Goal: Information Seeking & Learning: Check status

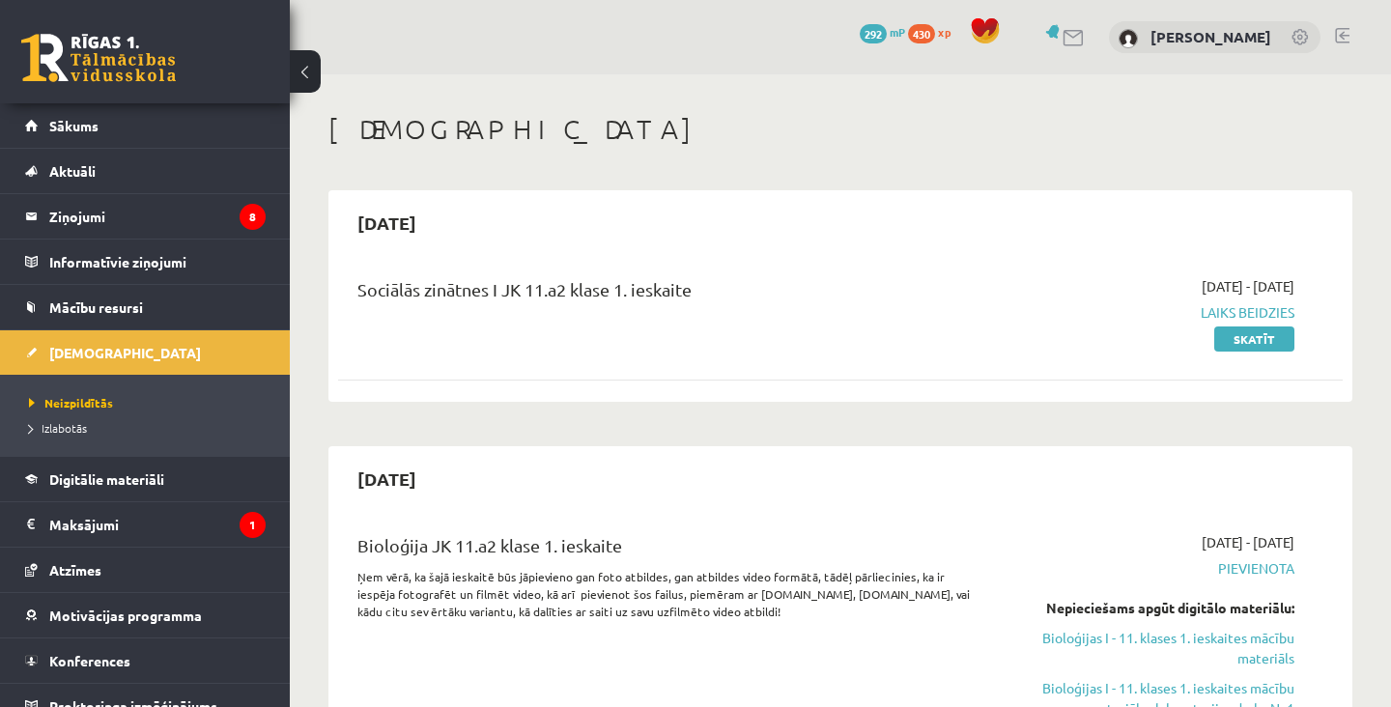
scroll to position [328, 0]
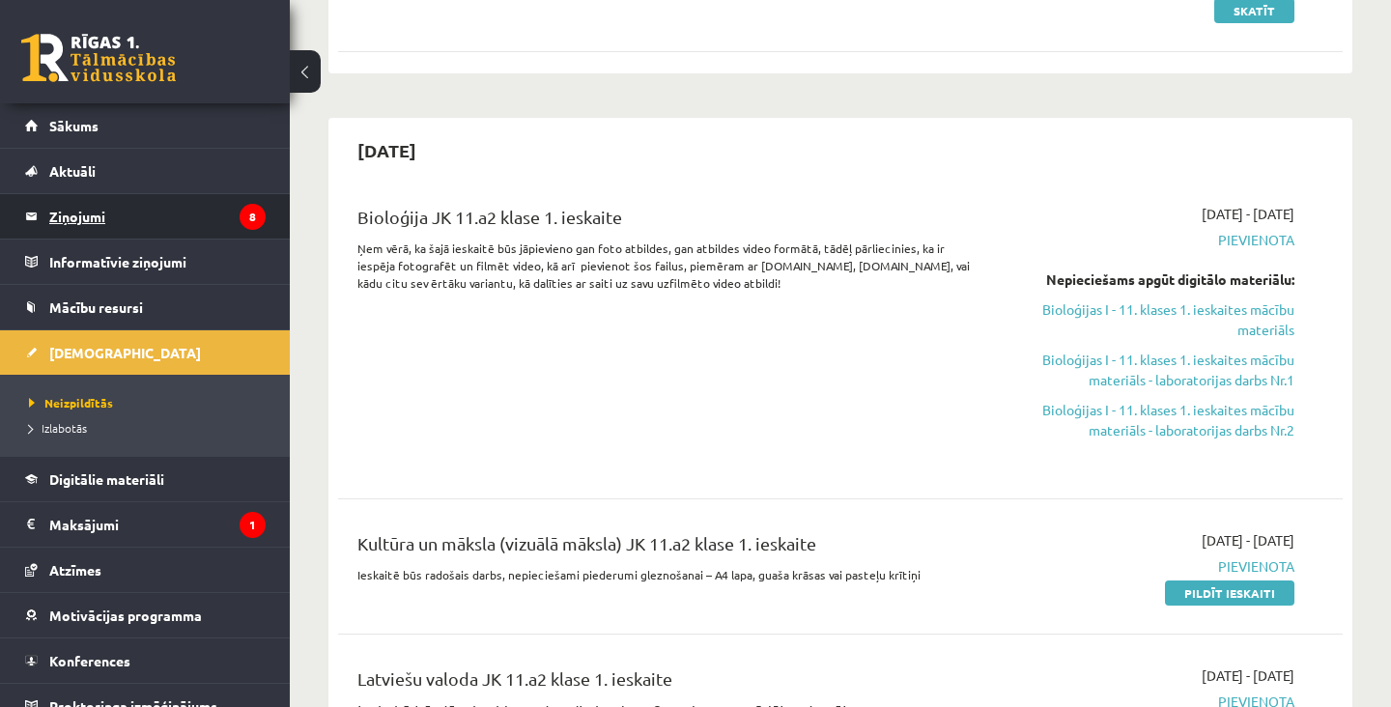
click at [43, 211] on link "Ziņojumi 8" at bounding box center [145, 216] width 241 height 44
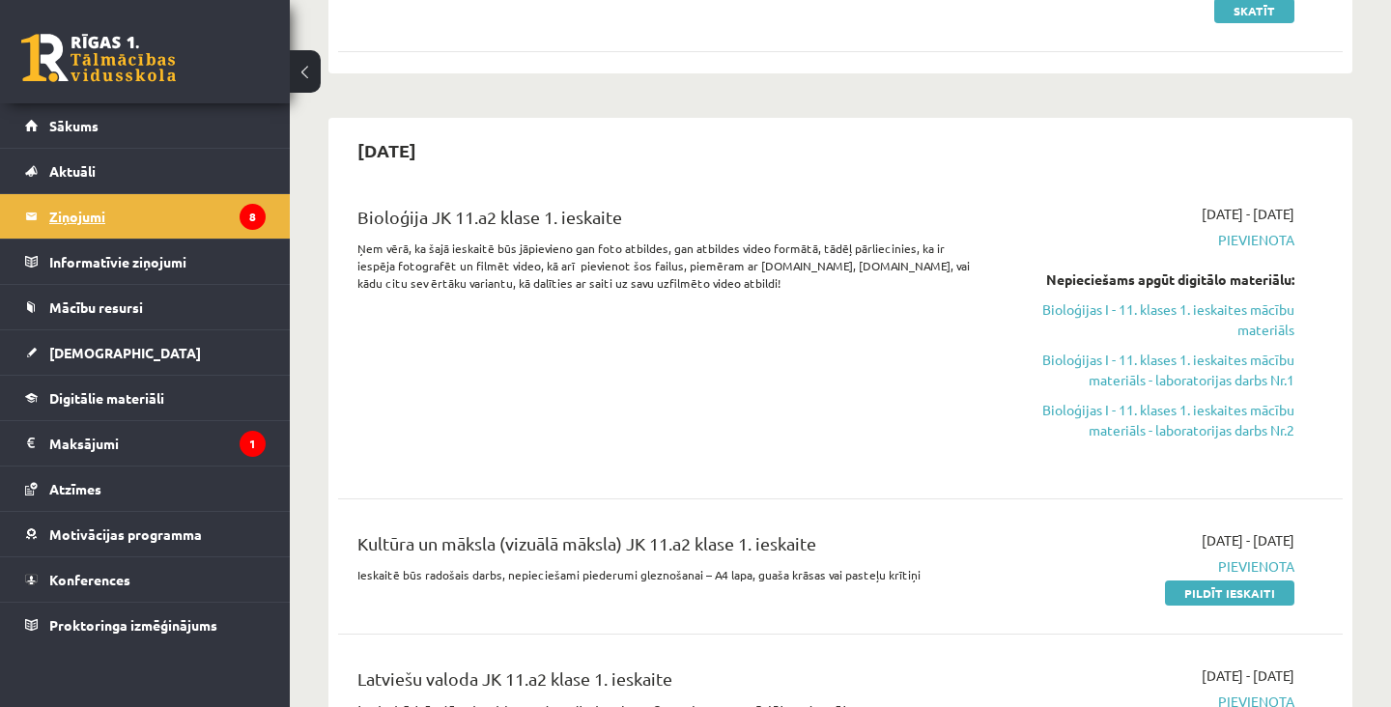
click at [108, 209] on legend "Ziņojumi 8" at bounding box center [157, 216] width 216 height 44
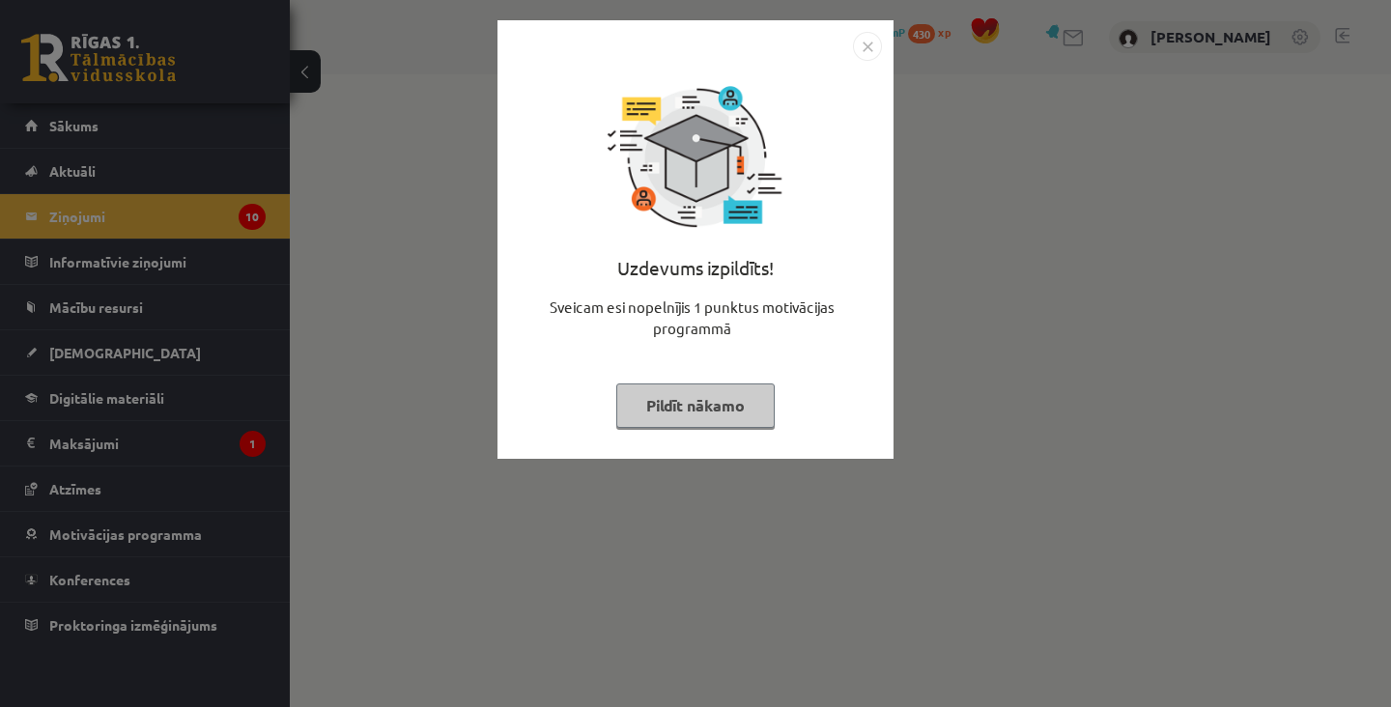
click at [777, 434] on div "Uzdevums izpildīts! Sveicam esi nopelnījis 1 punktus motivācijas programmā Pild…" at bounding box center [695, 254] width 373 height 386
click at [751, 415] on button "Pildīt nākamo" at bounding box center [695, 405] width 158 height 44
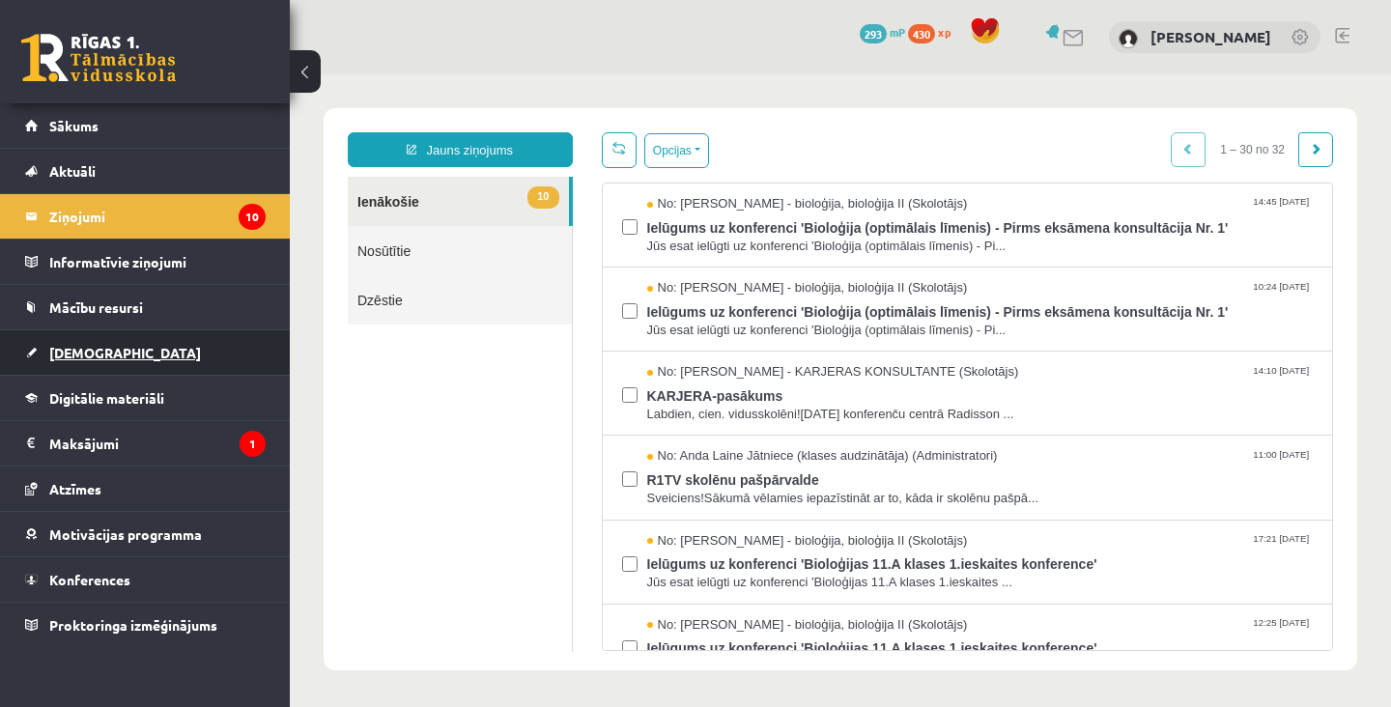
click at [160, 354] on link "[DEMOGRAPHIC_DATA]" at bounding box center [145, 352] width 241 height 44
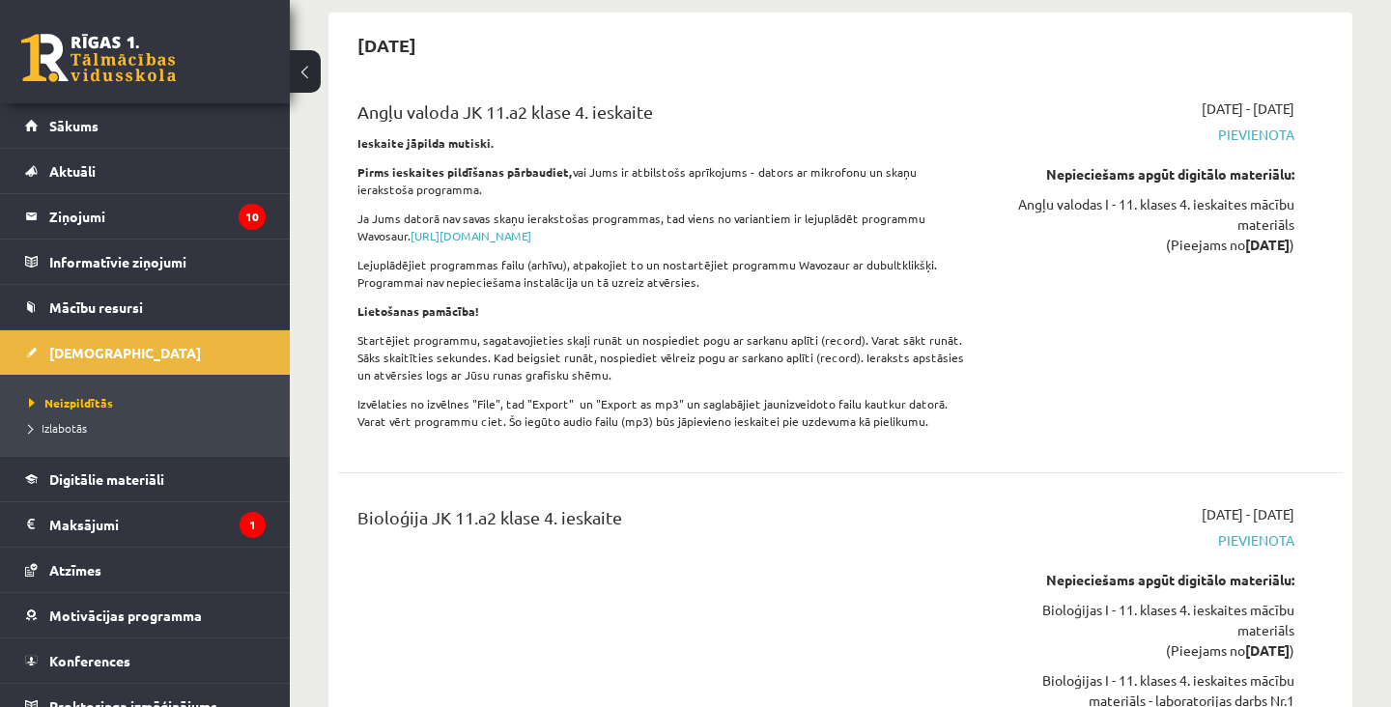
scroll to position [14161, 0]
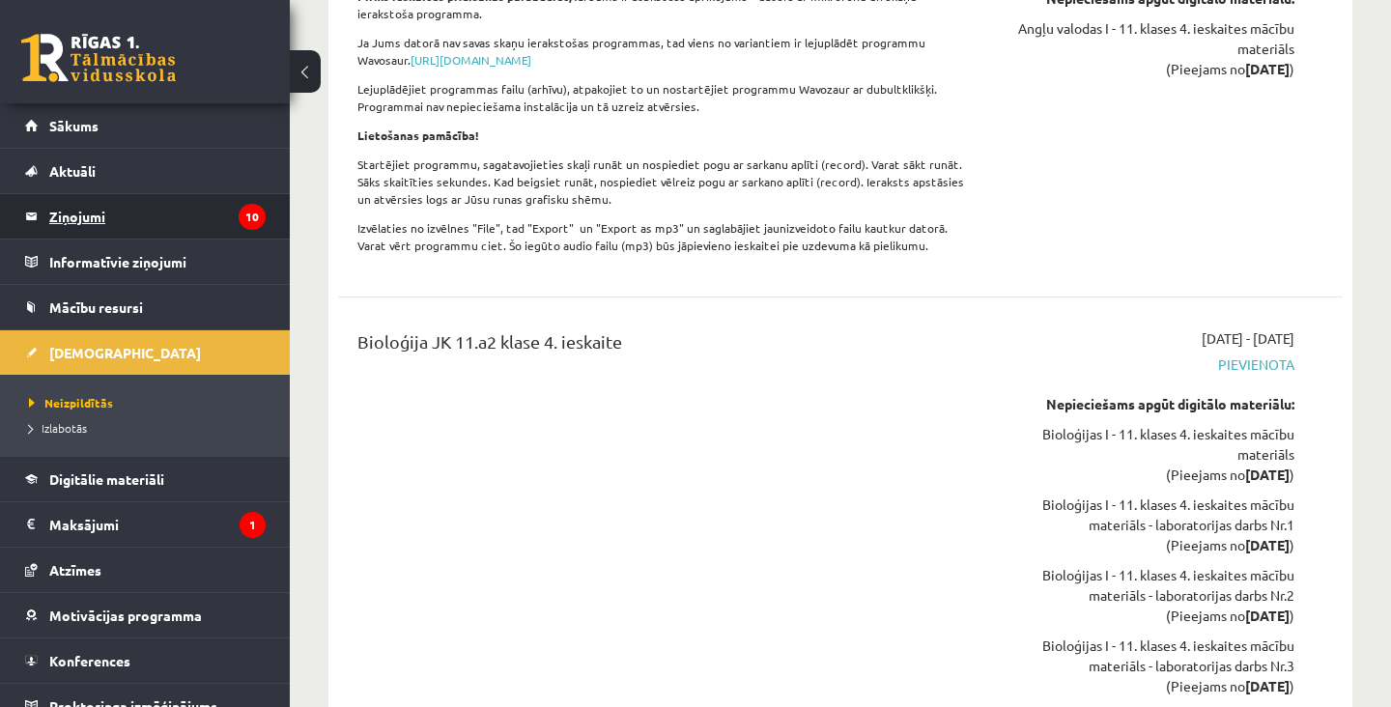
click at [105, 213] on legend "Ziņojumi 10" at bounding box center [157, 216] width 216 height 44
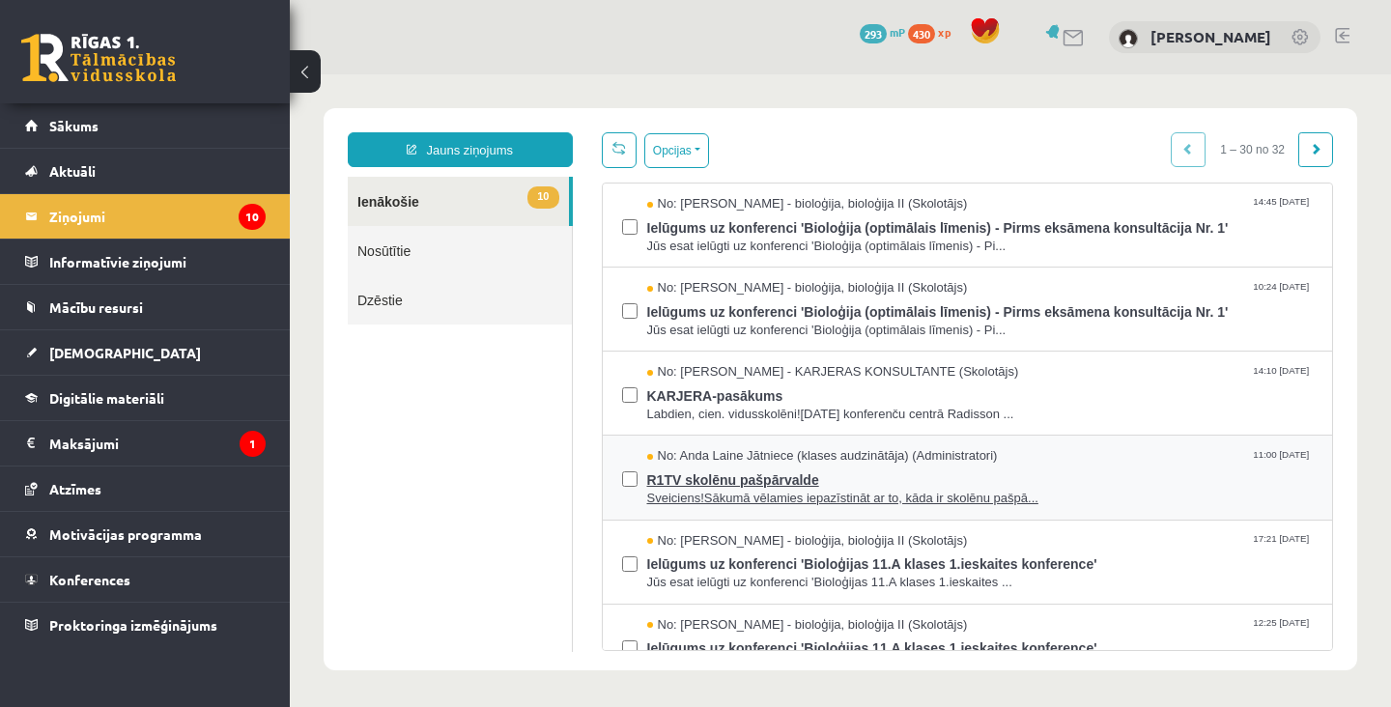
click at [945, 478] on span "R1TV skolēnu pašpārvalde" at bounding box center [980, 478] width 666 height 24
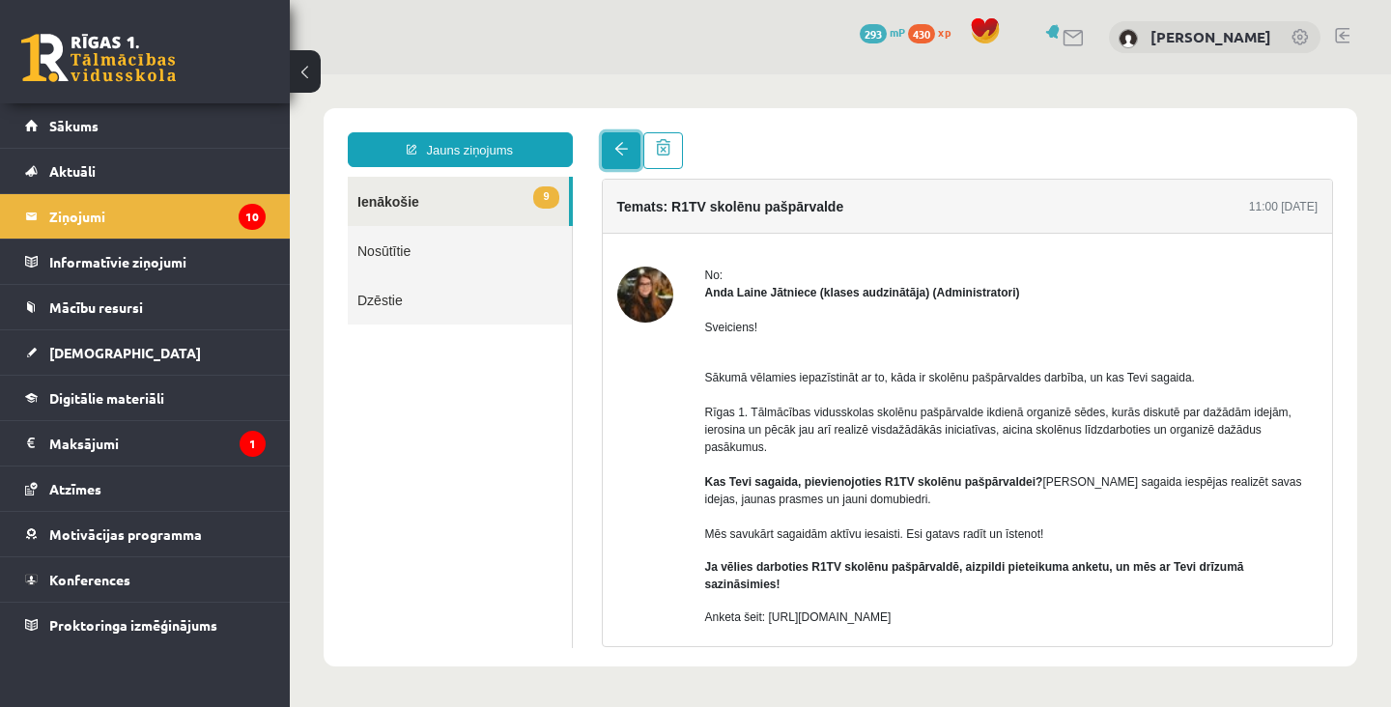
click at [610, 152] on link at bounding box center [621, 150] width 39 height 37
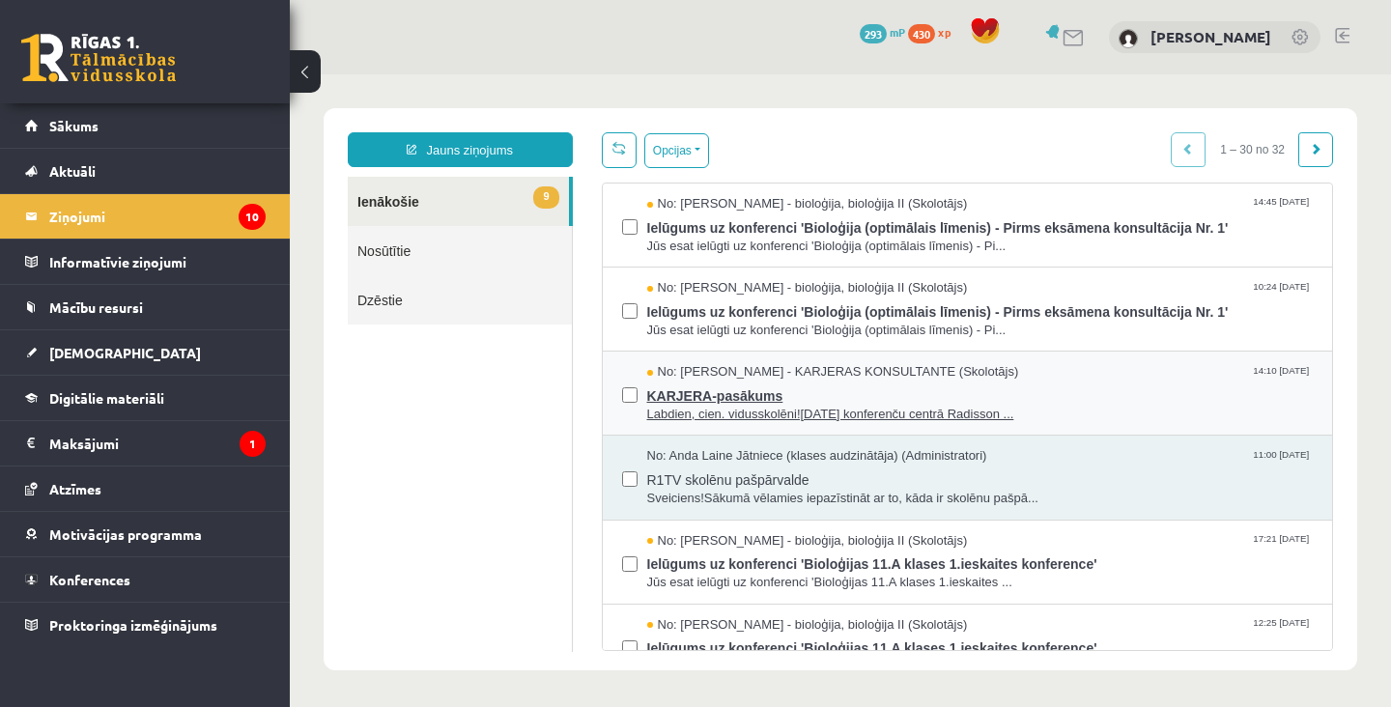
click at [801, 406] on span "Labdien, cien. vidusskolēni!11. oktobrī konferenču centrā Radisson ..." at bounding box center [980, 415] width 666 height 18
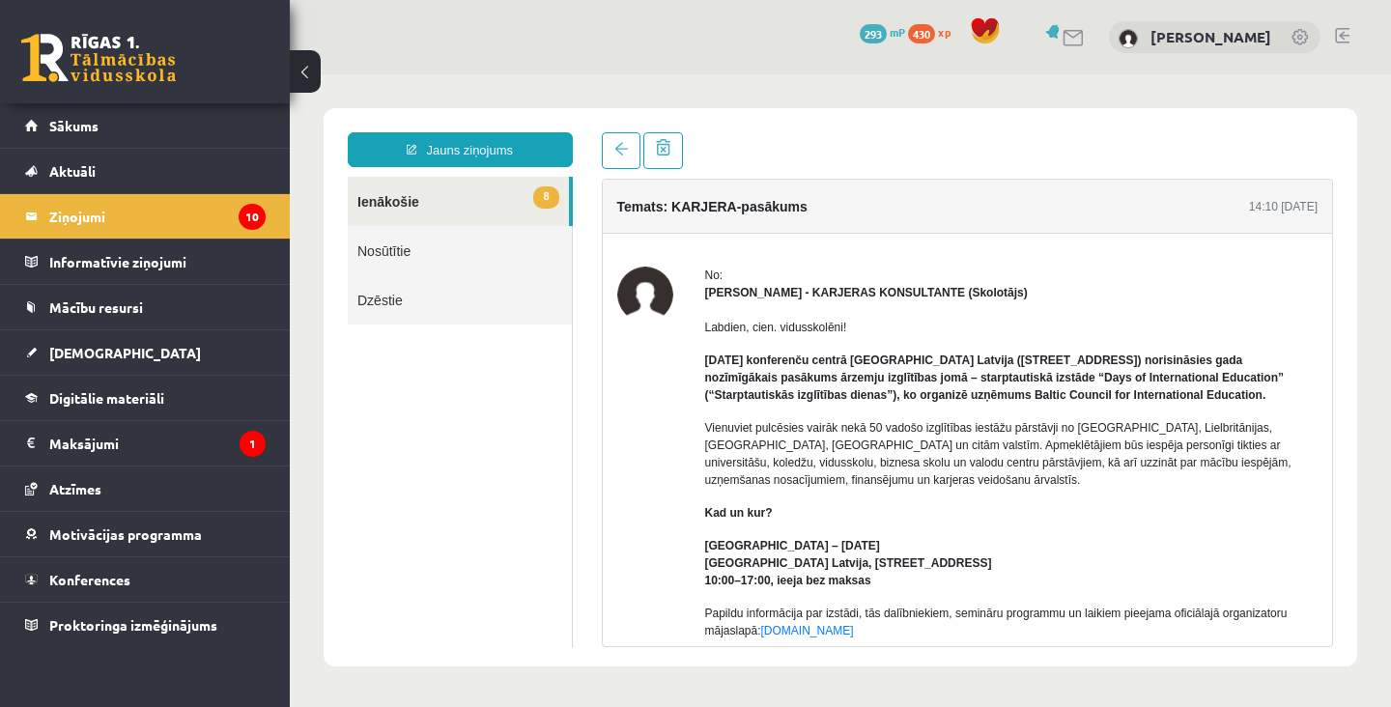
drag, startPoint x: 702, startPoint y: 358, endPoint x: 1091, endPoint y: 387, distance: 390.3
click at [1092, 389] on div "No: Karīna Saveļjeva - KARJERAS KONSULTANTE (Skolotājs) Labdien, cien. vidussko…" at bounding box center [967, 585] width 701 height 637
click at [1102, 404] on div "Labdien, cien. vidusskolēni! 11. oktobrī konferenču centrā Radisson Blu Hotel L…" at bounding box center [1011, 577] width 613 height 552
click at [609, 145] on link at bounding box center [621, 150] width 39 height 37
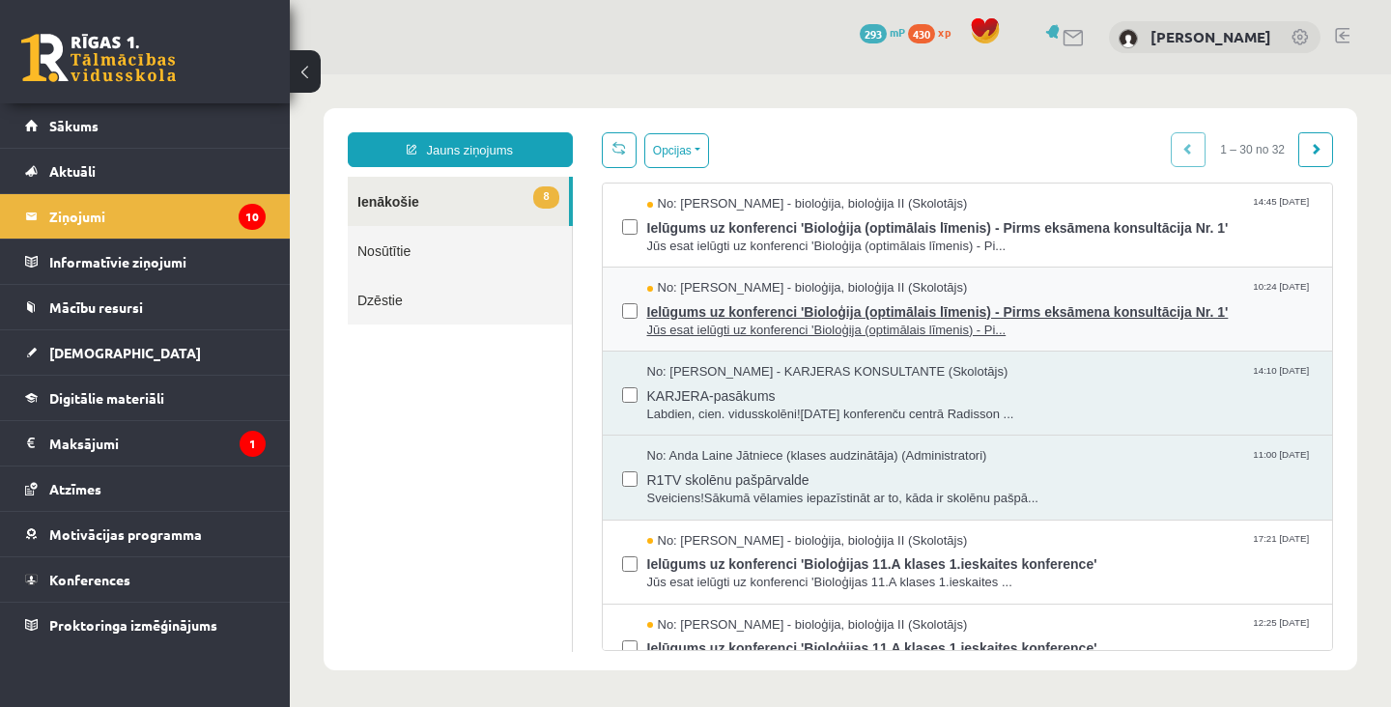
click at [742, 330] on span "Jūs esat ielūgti uz konferenci 'Bioloģija (optimālais līmenis) - Pi..." at bounding box center [980, 331] width 666 height 18
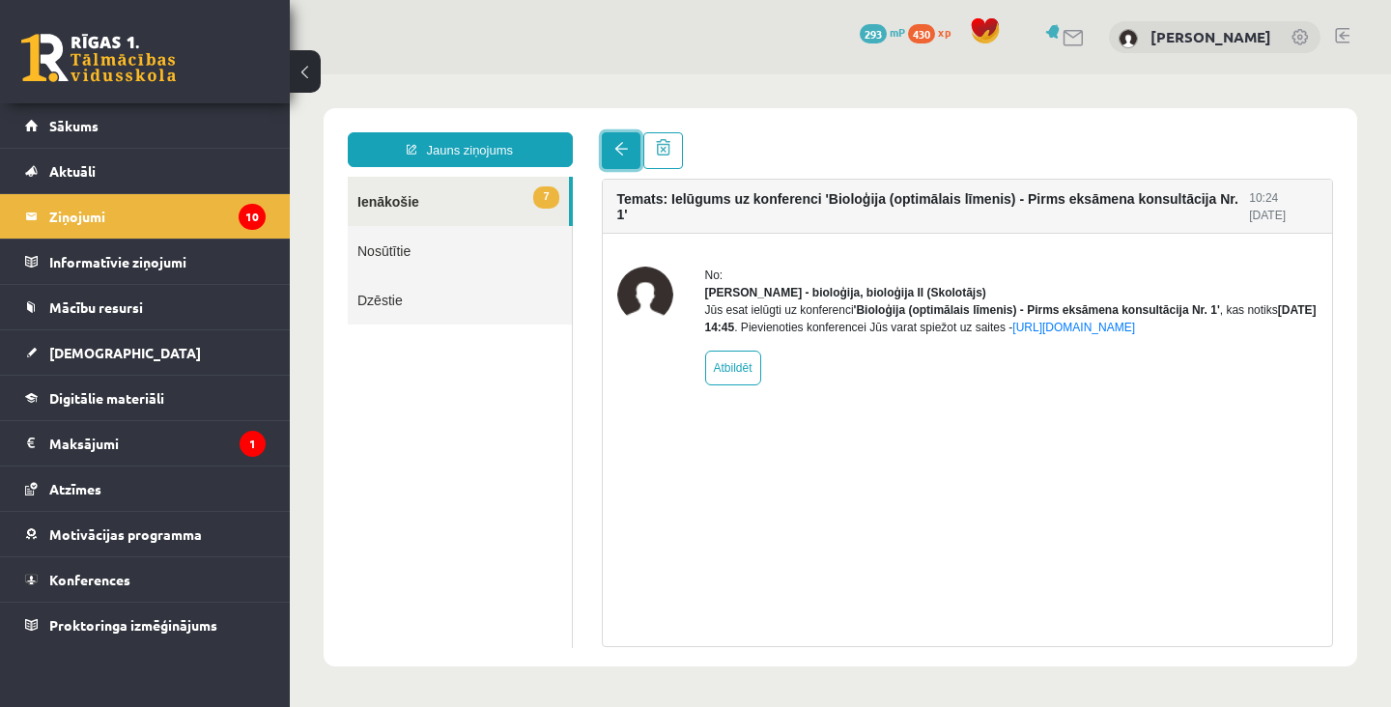
click at [617, 158] on link at bounding box center [621, 150] width 39 height 37
click at [624, 161] on link at bounding box center [621, 150] width 39 height 37
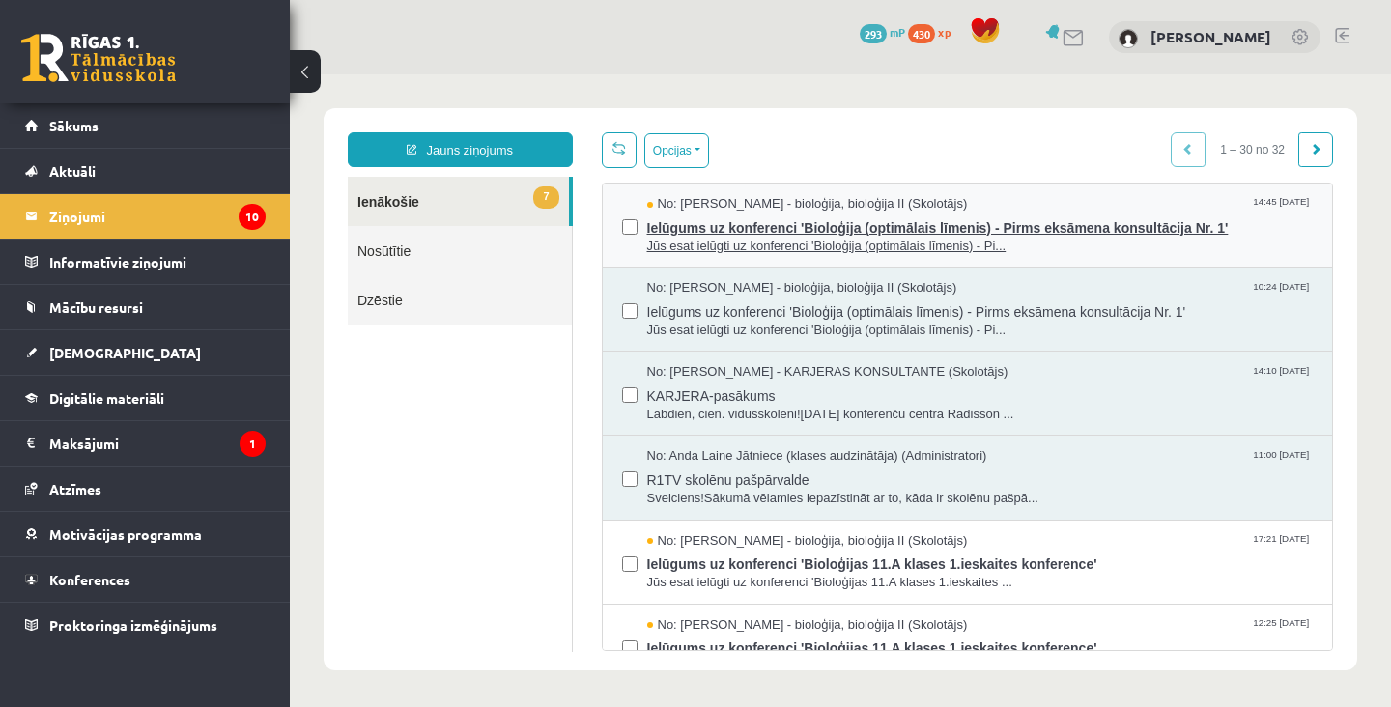
click at [672, 233] on span "Ielūgums uz konferenci 'Bioloģija (optimālais līmenis) - Pirms eksāmena konsult…" at bounding box center [980, 225] width 666 height 24
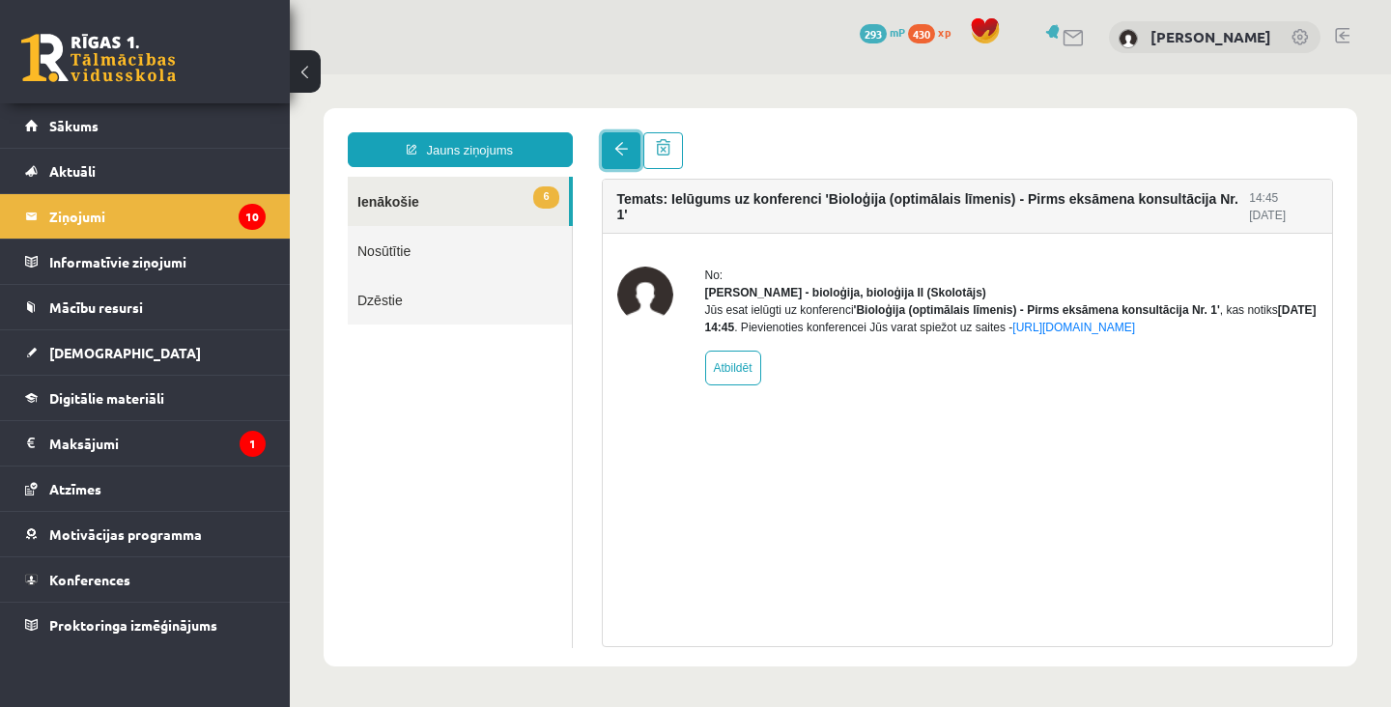
click at [609, 153] on link at bounding box center [621, 150] width 39 height 37
click at [219, 447] on legend "Maksājumi 1" at bounding box center [157, 443] width 216 height 44
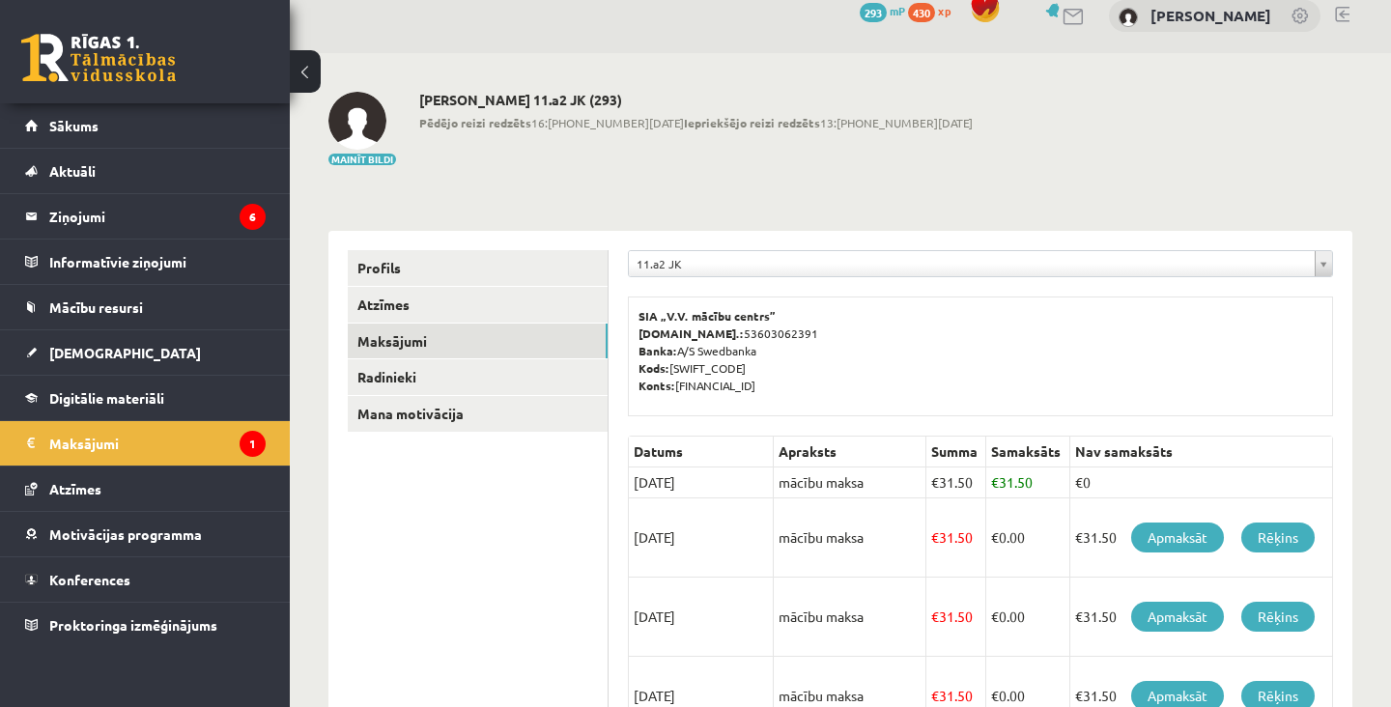
scroll to position [62, 0]
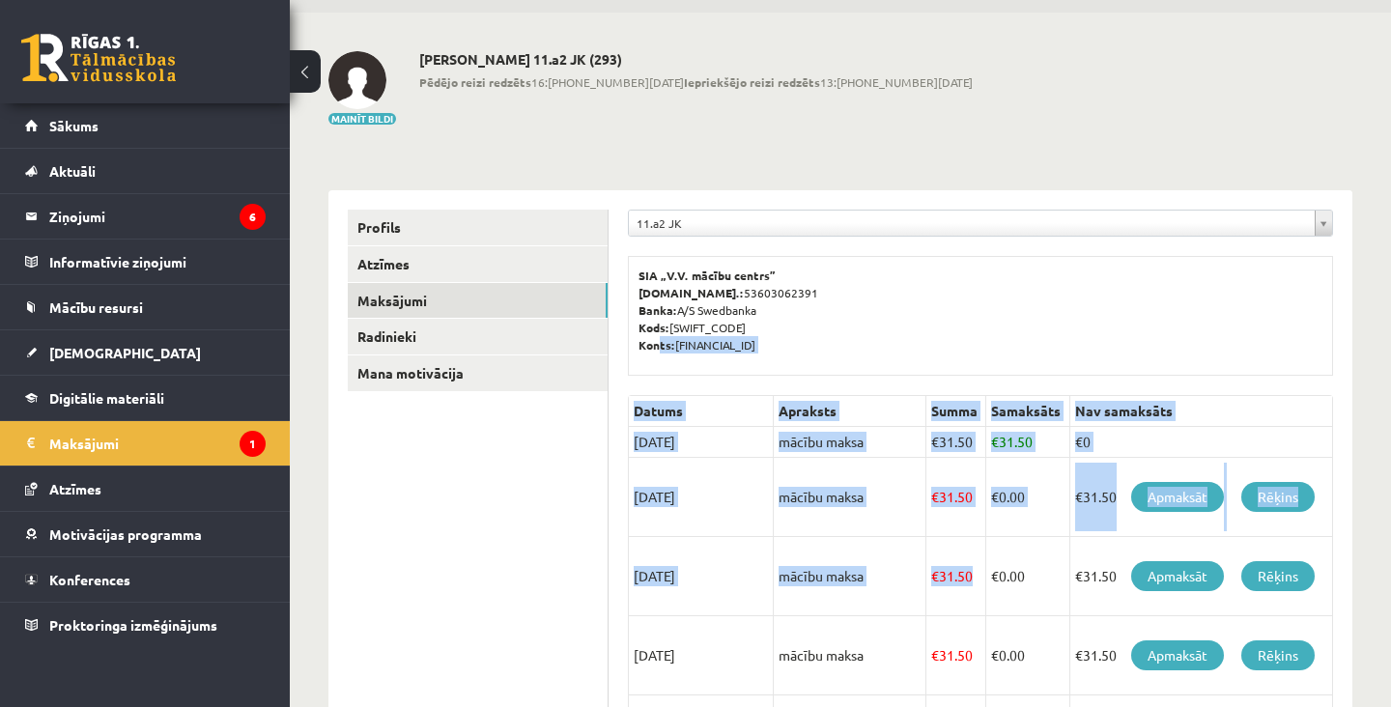
drag, startPoint x: 657, startPoint y: 346, endPoint x: 968, endPoint y: 604, distance: 404.0
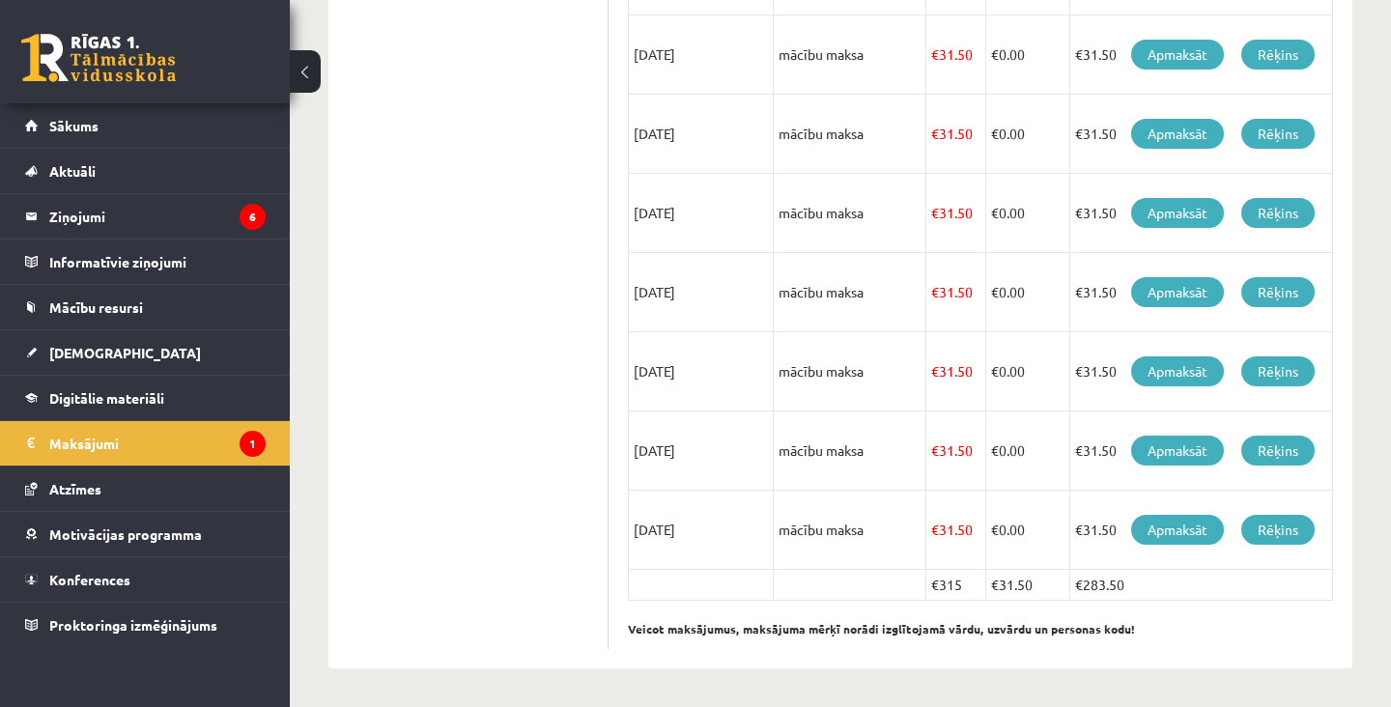
drag, startPoint x: 551, startPoint y: 558, endPoint x: 772, endPoint y: 191, distance: 428.5
click at [807, 195] on div "**********" at bounding box center [840, 128] width 1024 height 1079
click at [549, 382] on ul "Profils Atzīmes Maksājumi Radinieki Mana motivācija" at bounding box center [478, 129] width 261 height 1040
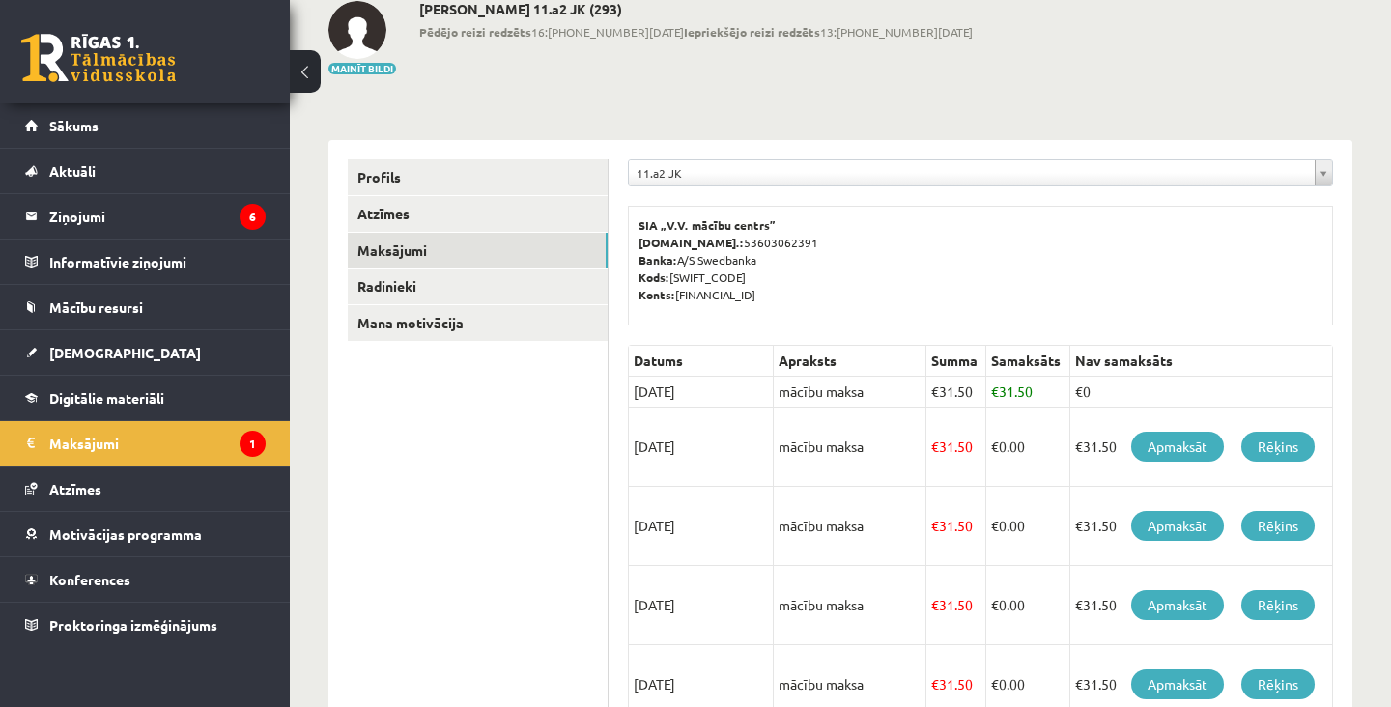
scroll to position [0, 0]
